Goal: Information Seeking & Learning: Learn about a topic

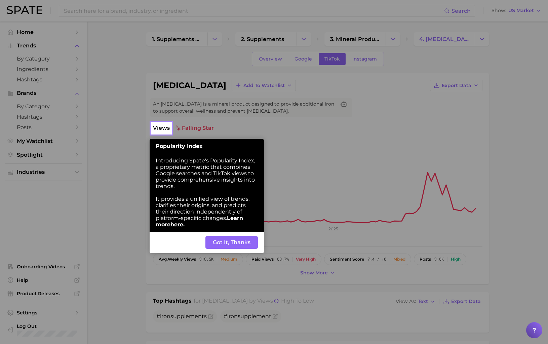
click at [236, 244] on button "Got It, Thanks" at bounding box center [231, 242] width 52 height 13
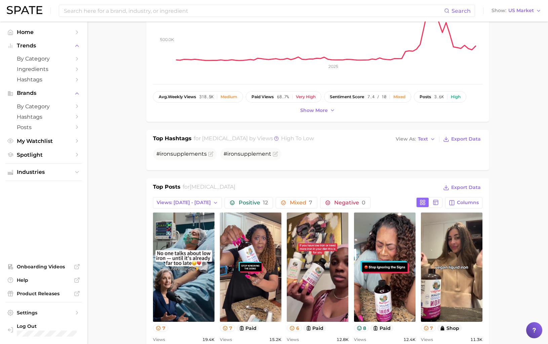
scroll to position [67, 0]
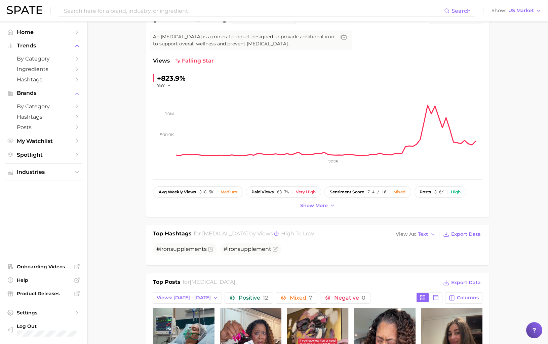
click at [24, 40] on ul "Home Trends by Category Ingredients Hashtags Brands by Category Hashtags Posts …" at bounding box center [43, 93] width 77 height 133
click at [27, 33] on span "Home" at bounding box center [44, 32] width 54 height 6
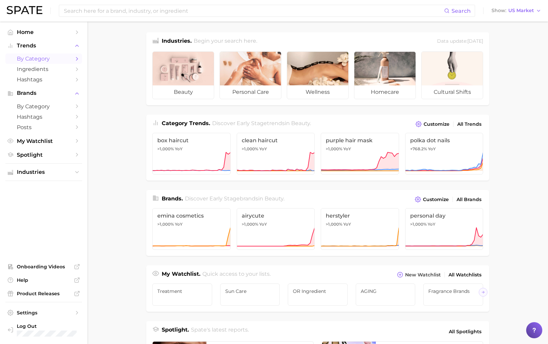
click at [59, 63] on link "by Category" at bounding box center [43, 58] width 77 height 10
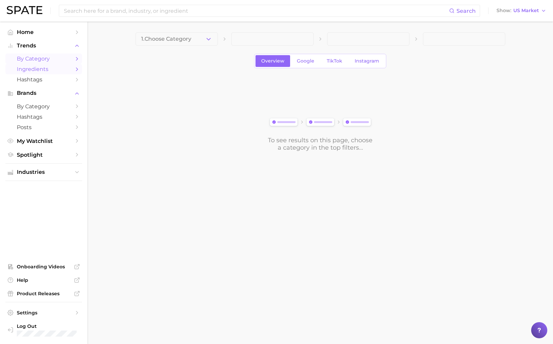
click at [60, 67] on span "Ingredients" at bounding box center [44, 69] width 54 height 6
